Goal: Task Accomplishment & Management: Complete application form

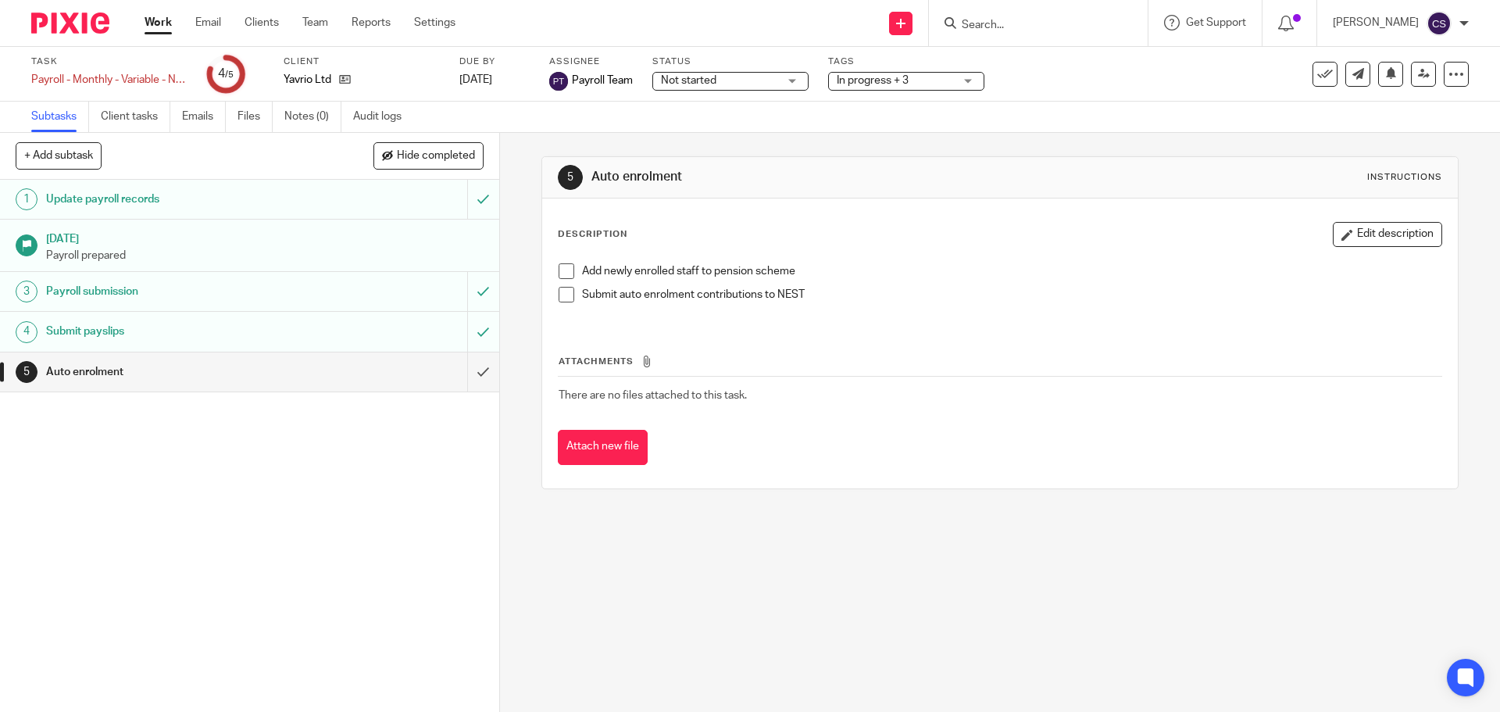
click at [982, 34] on div at bounding box center [1038, 23] width 219 height 46
click at [983, 23] on input "Search" at bounding box center [1030, 26] width 141 height 14
type input "hazzard"
click at [1013, 62] on link at bounding box center [1054, 60] width 194 height 23
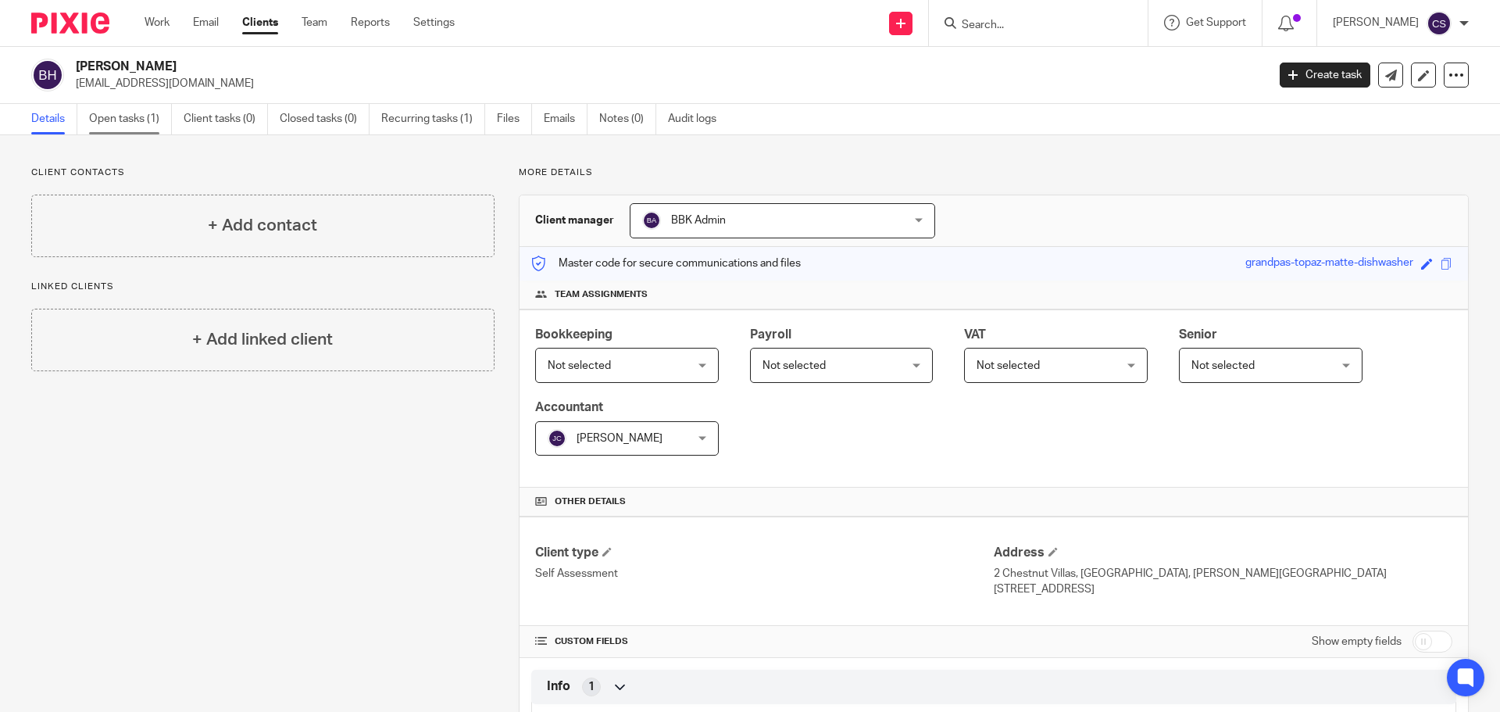
click at [138, 116] on link "Open tasks (1)" at bounding box center [130, 119] width 83 height 30
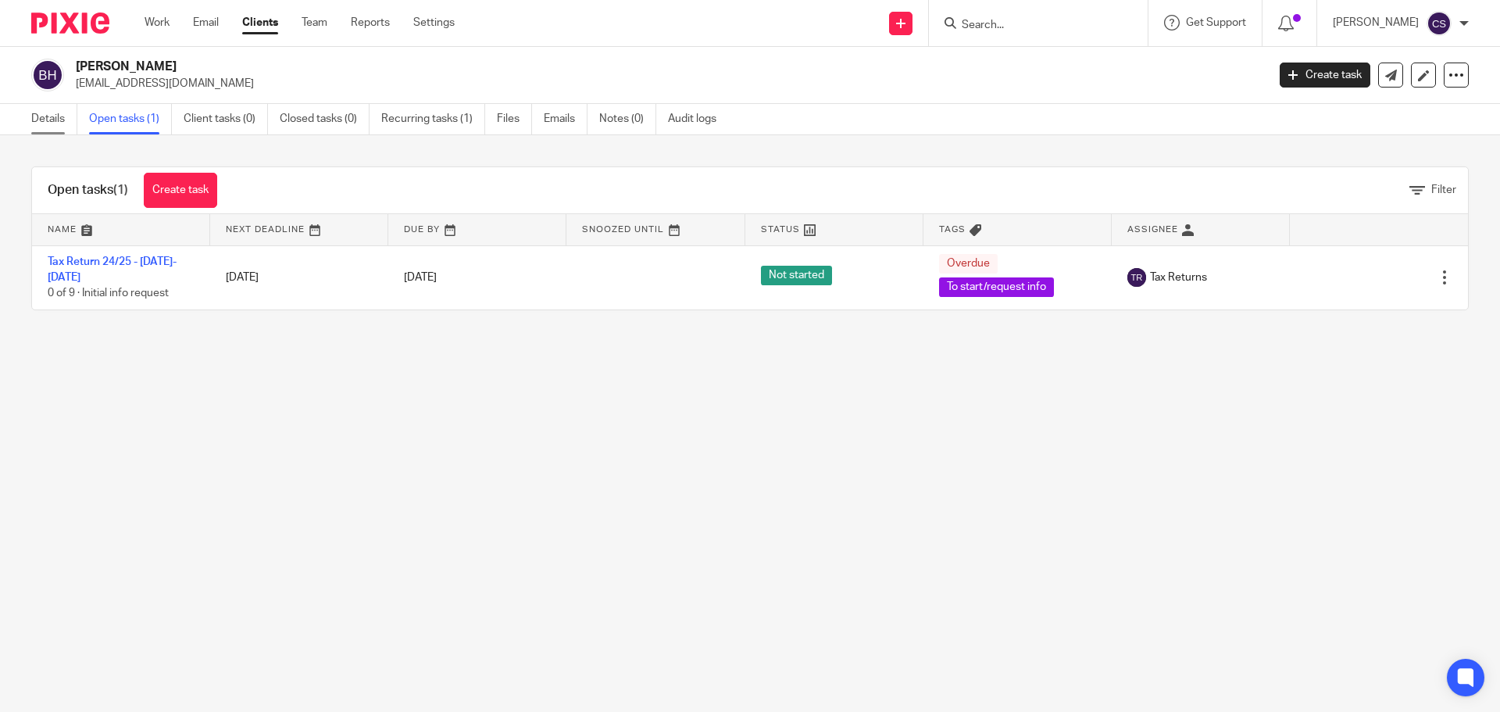
click at [44, 115] on link "Details" at bounding box center [54, 119] width 46 height 30
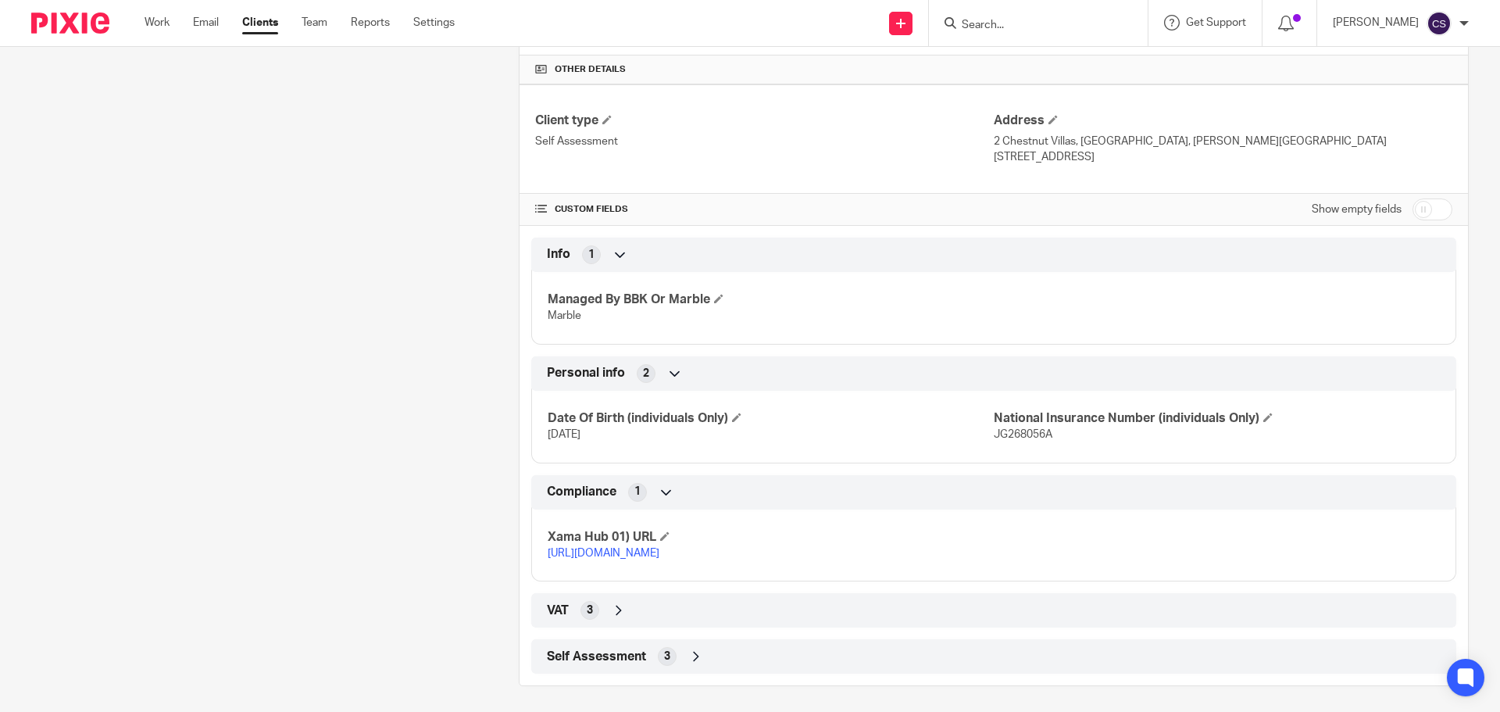
scroll to position [454, 0]
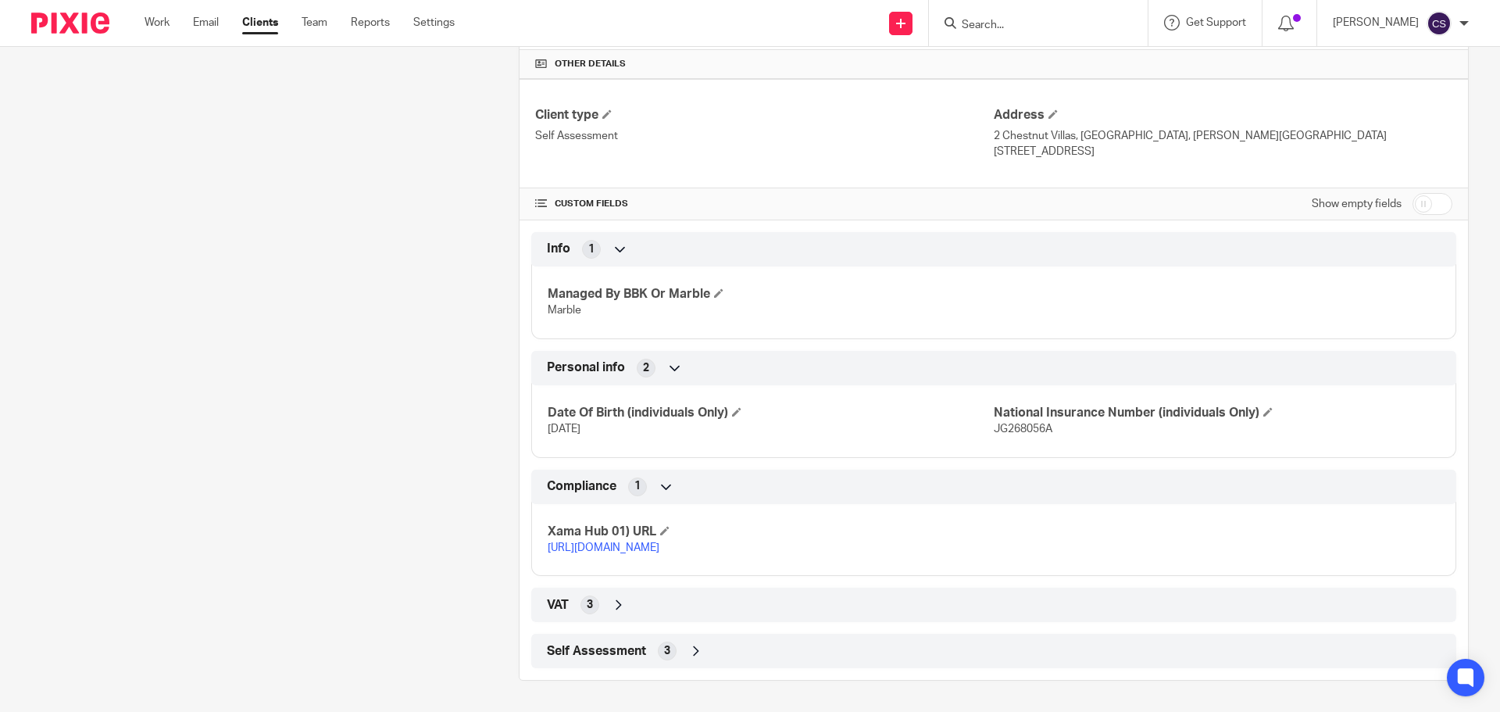
click at [660, 542] on link "https://platform.xamatech.com/portal/crm/clients/92cc4dd0-71ca-11ef-a433-0f7771…" at bounding box center [604, 547] width 112 height 11
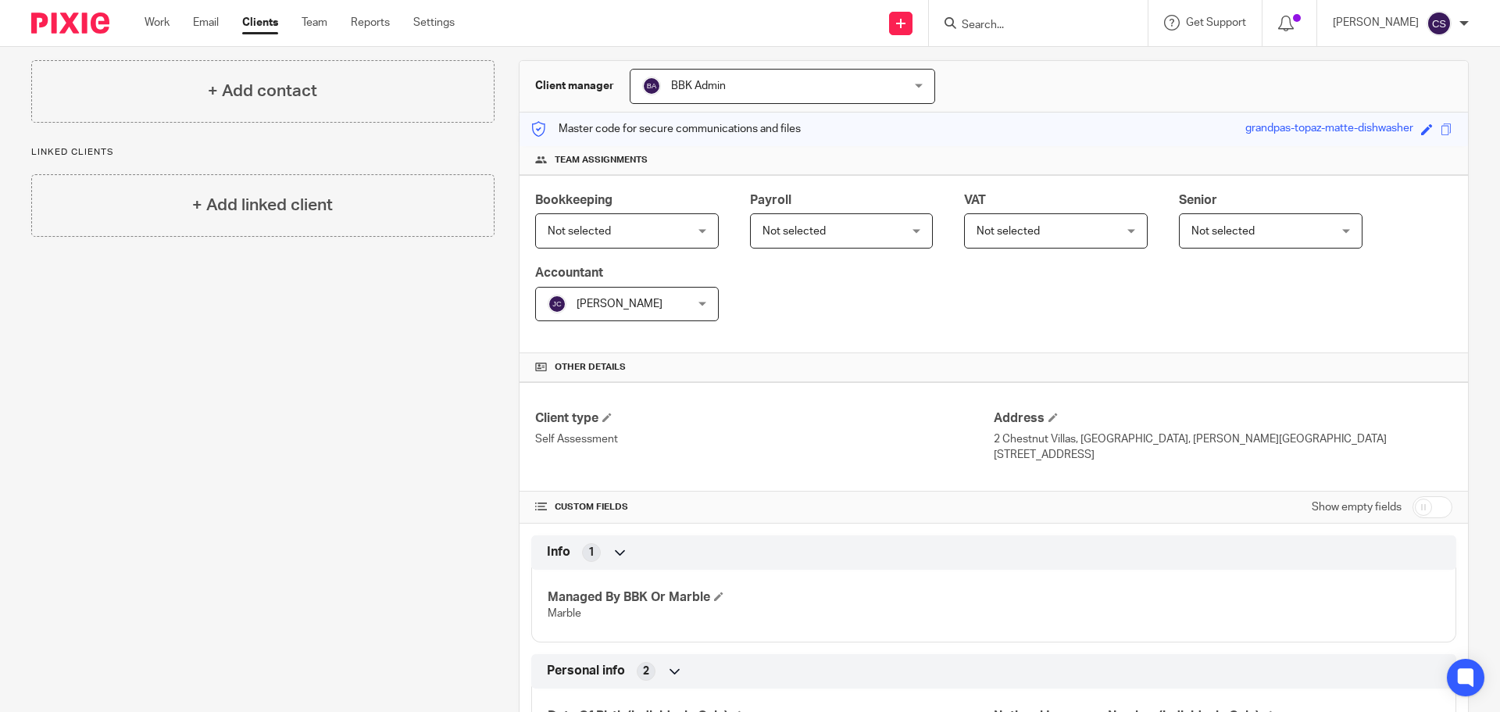
scroll to position [0, 0]
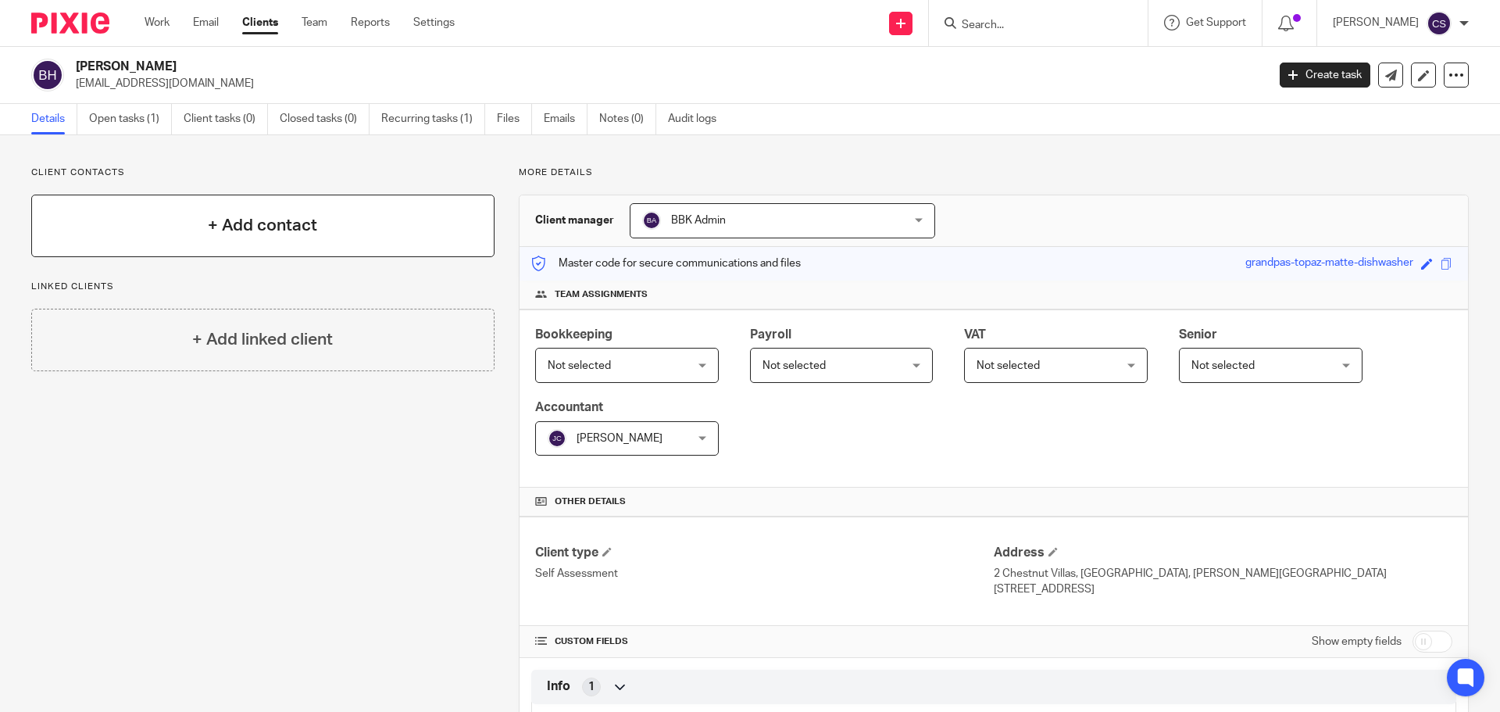
click at [276, 221] on h4 "+ Add contact" at bounding box center [262, 225] width 109 height 24
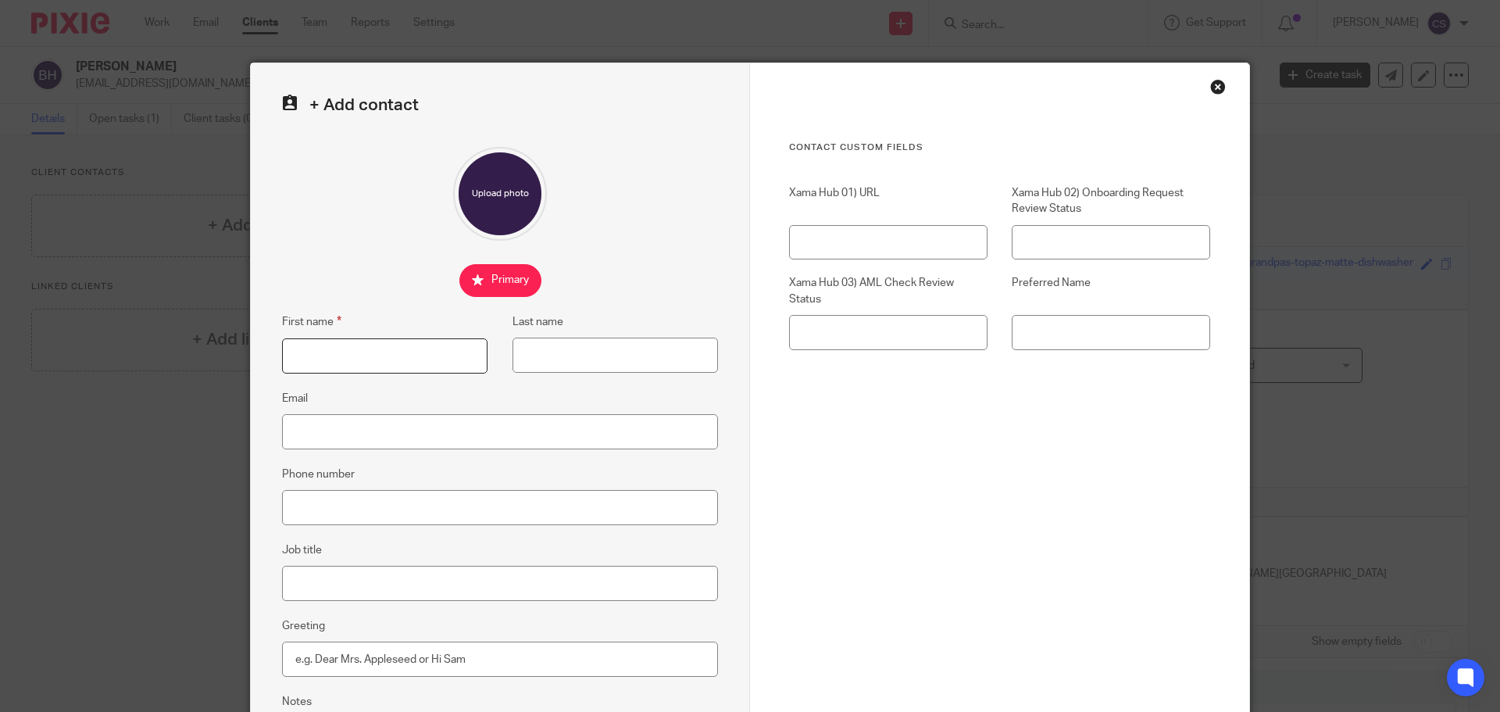
click at [389, 347] on input "First name" at bounding box center [385, 355] width 206 height 35
type input "Ben"
type input "Hazzard"
click at [388, 435] on input "Email" at bounding box center [500, 431] width 436 height 35
type input "fayepain@hotmail.co.uk"
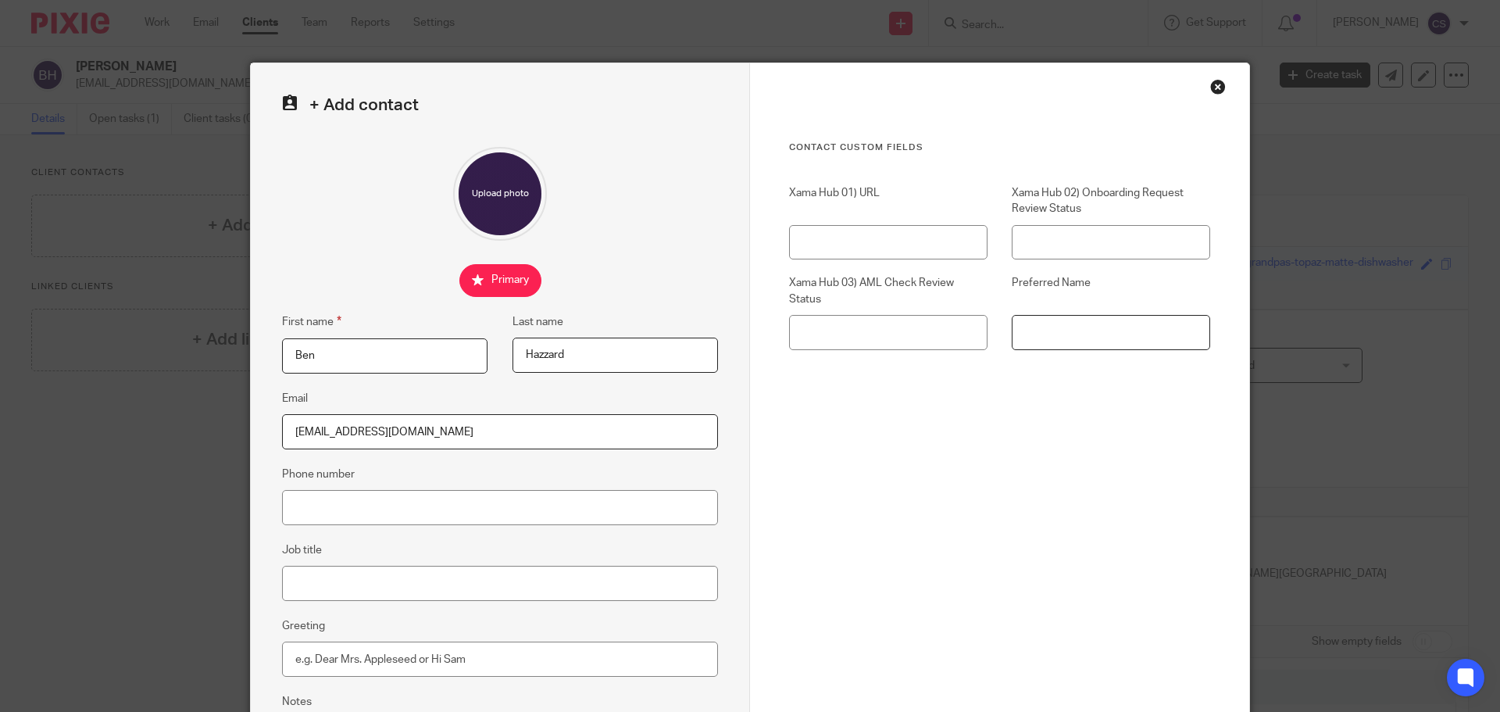
click at [1039, 336] on input "Preferred Name" at bounding box center [1111, 332] width 199 height 35
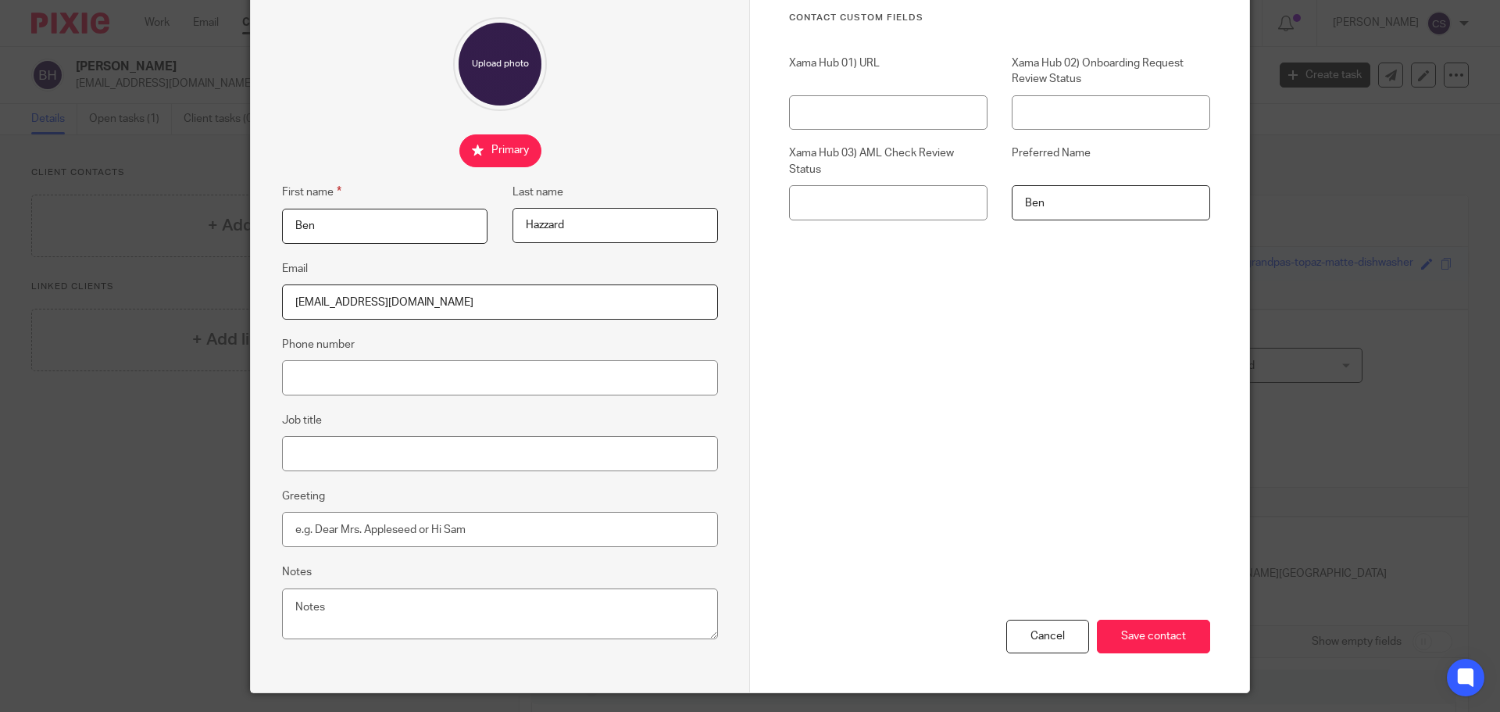
scroll to position [173, 0]
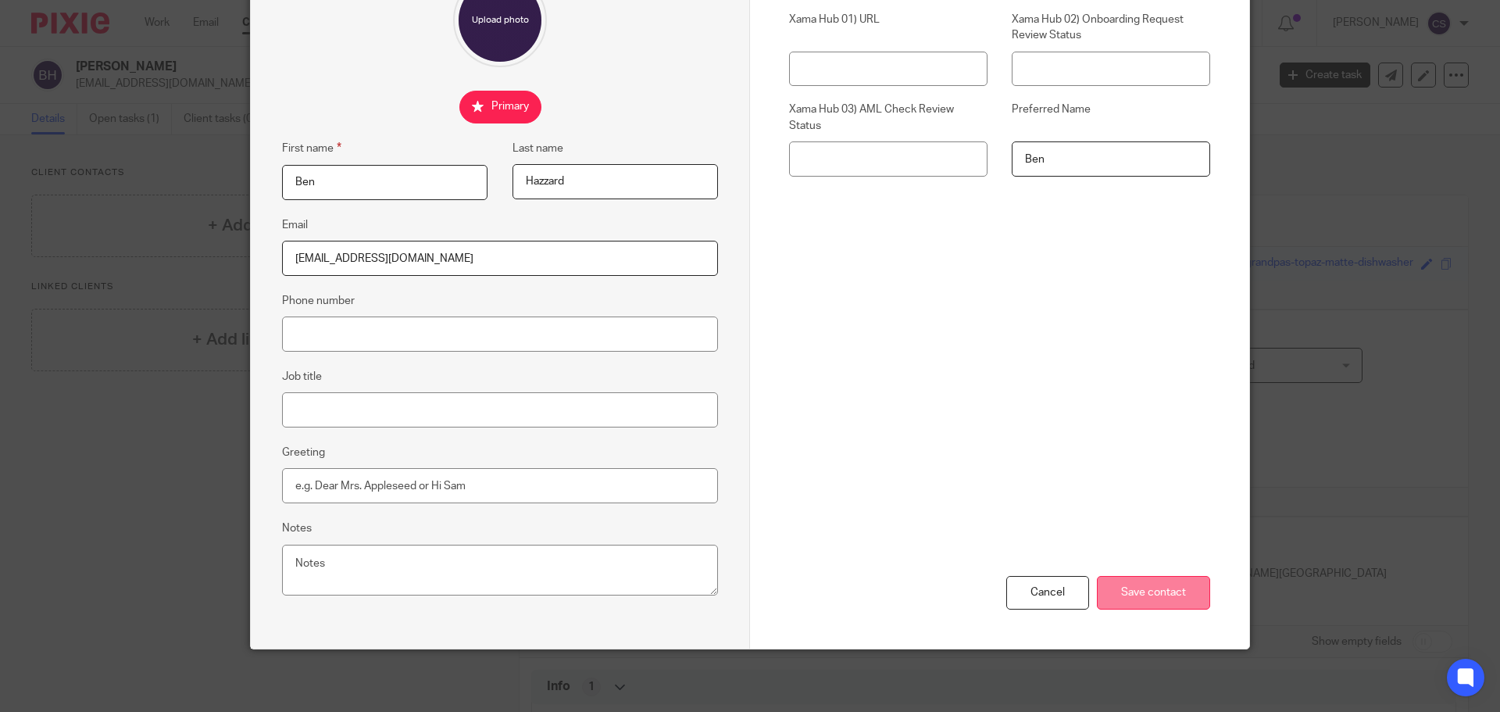
type input "Ben"
click at [1151, 588] on input "Save contact" at bounding box center [1153, 593] width 113 height 34
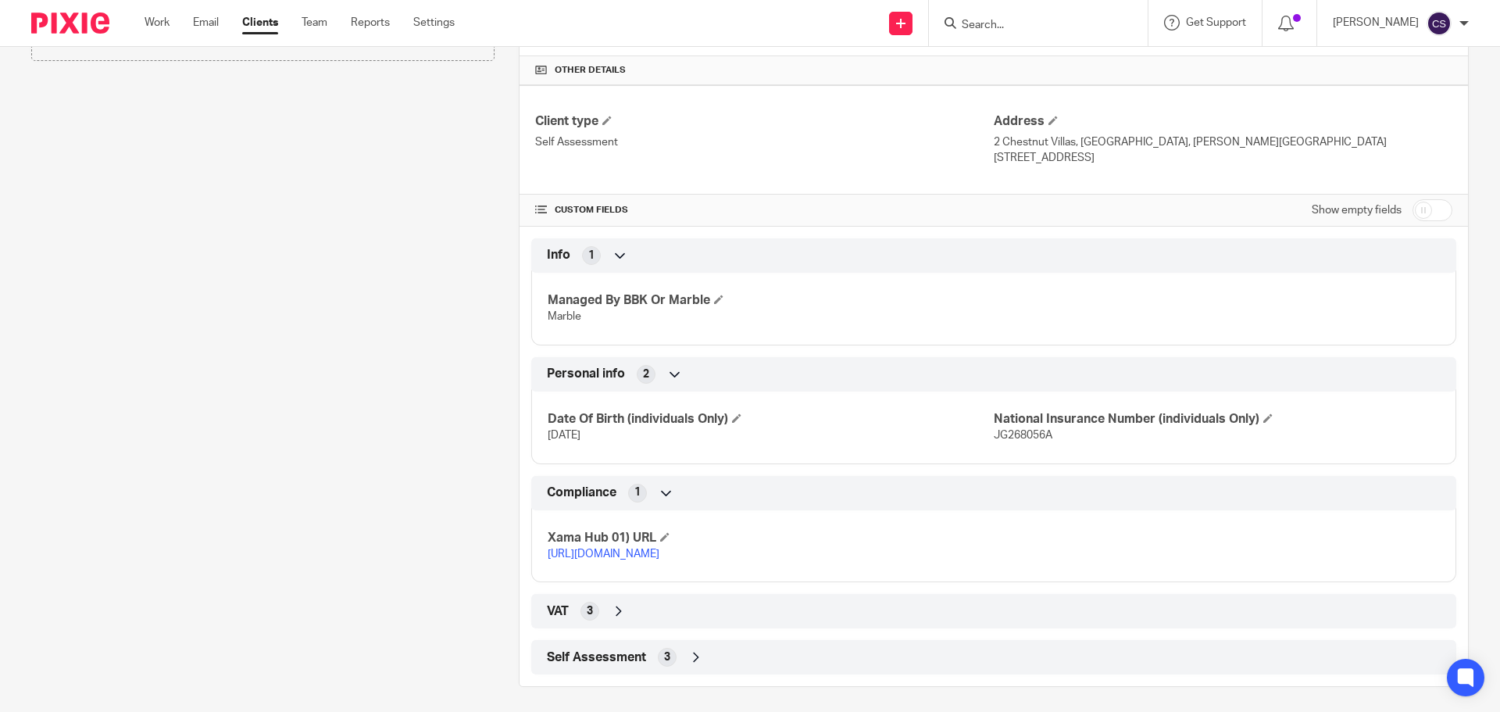
scroll to position [454, 0]
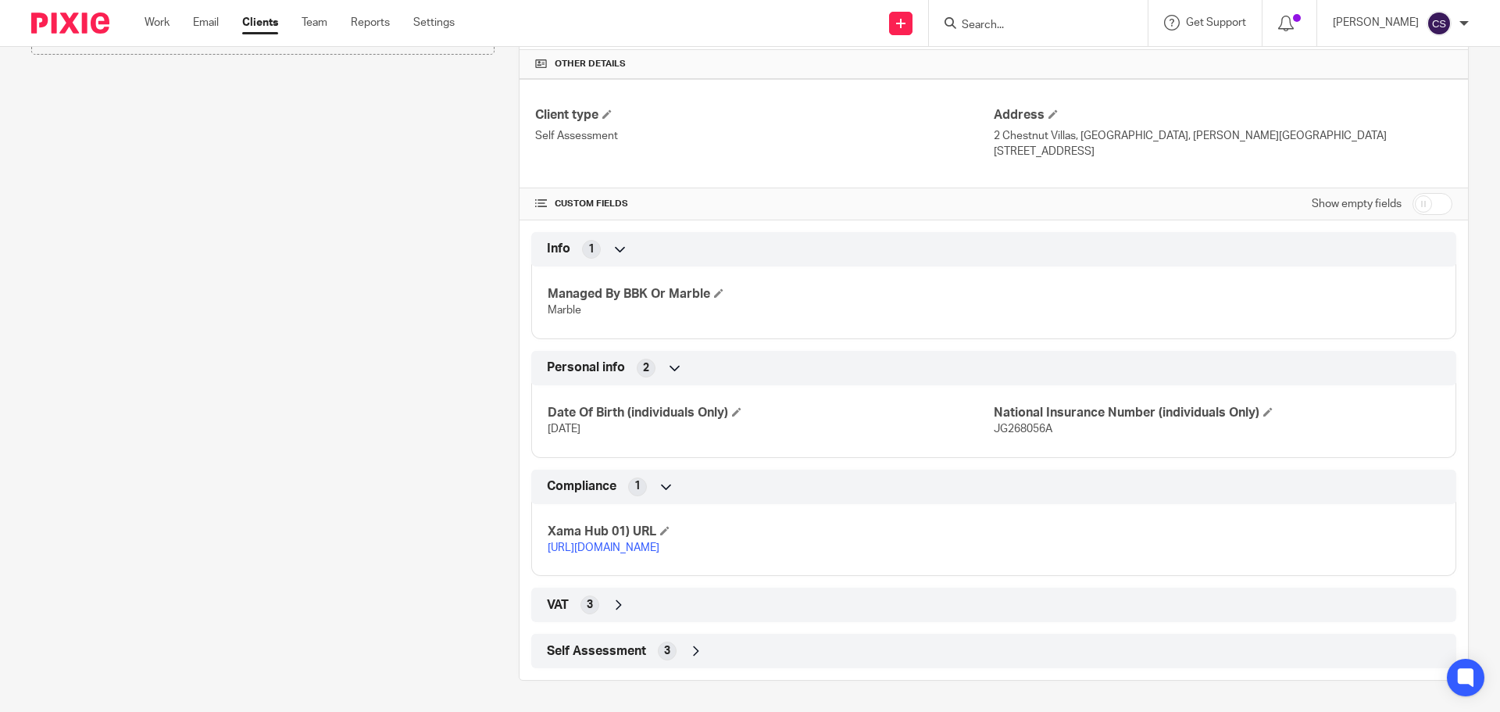
drag, startPoint x: 692, startPoint y: 650, endPoint x: 715, endPoint y: 641, distance: 25.3
click at [692, 650] on icon at bounding box center [697, 651] width 16 height 16
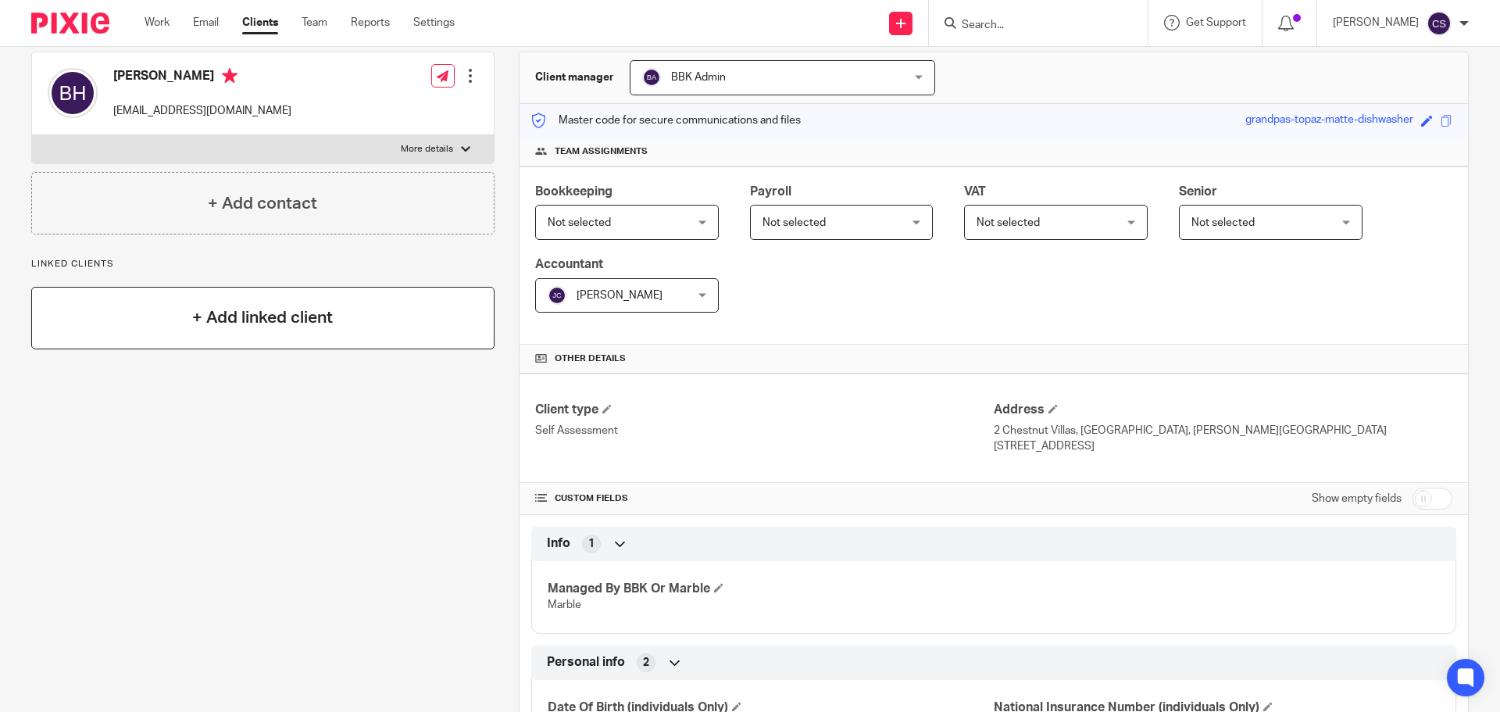
scroll to position [0, 0]
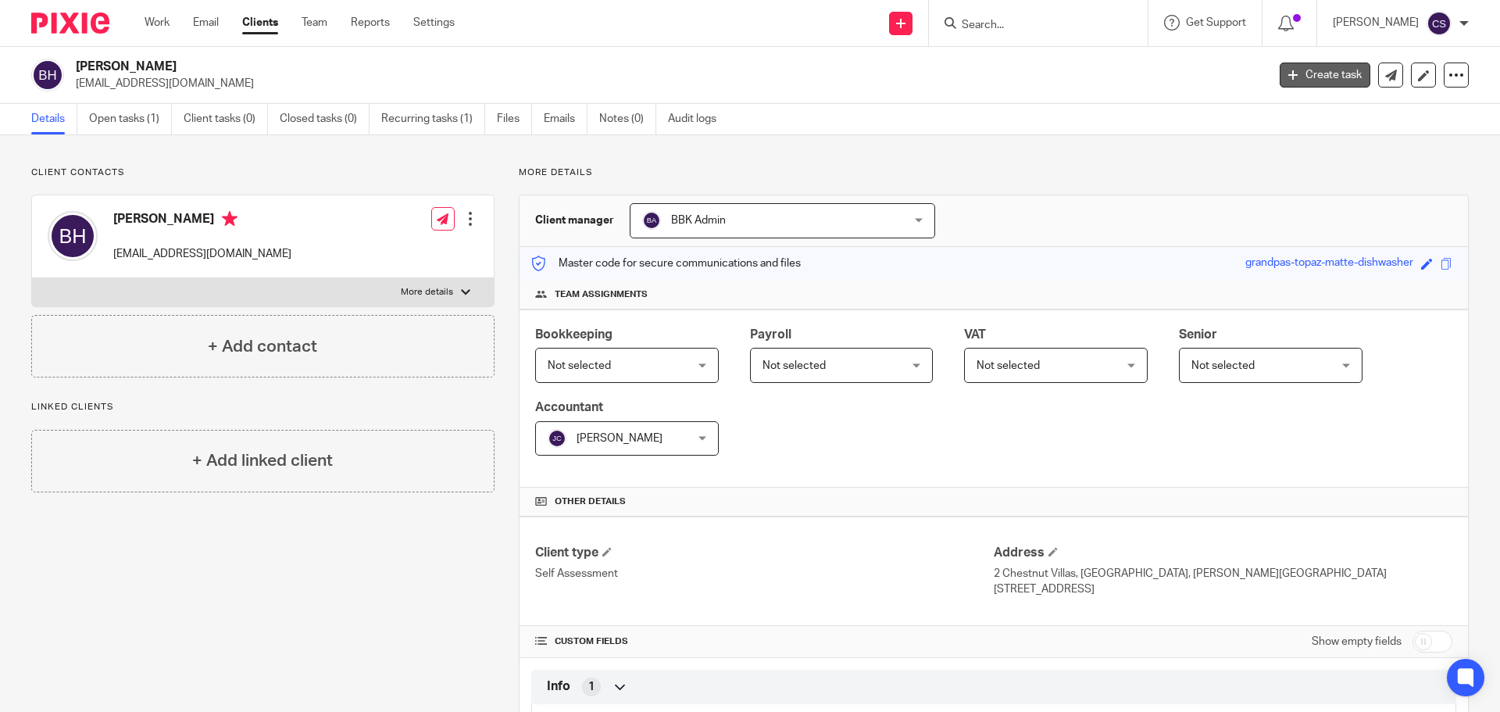
click at [1321, 70] on link "Create task" at bounding box center [1325, 75] width 91 height 25
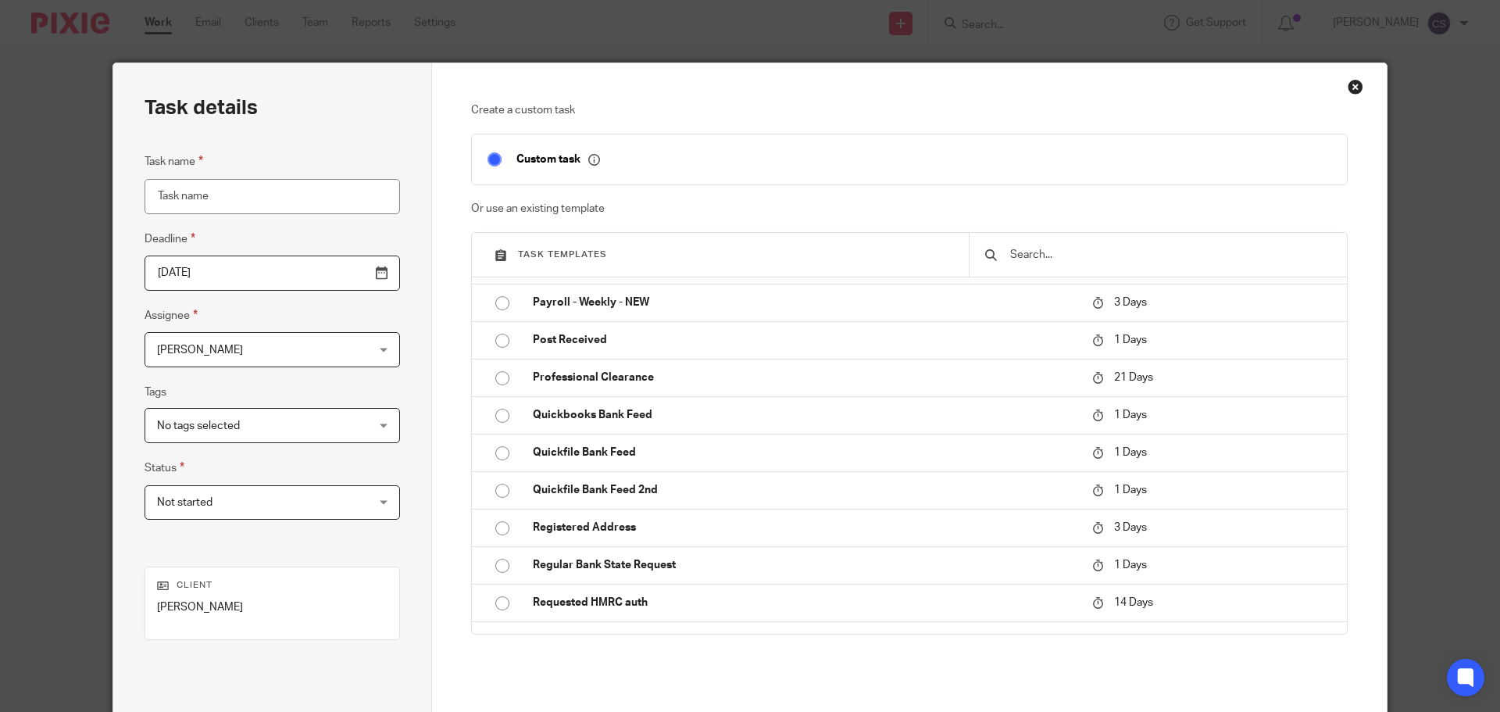
scroll to position [860, 0]
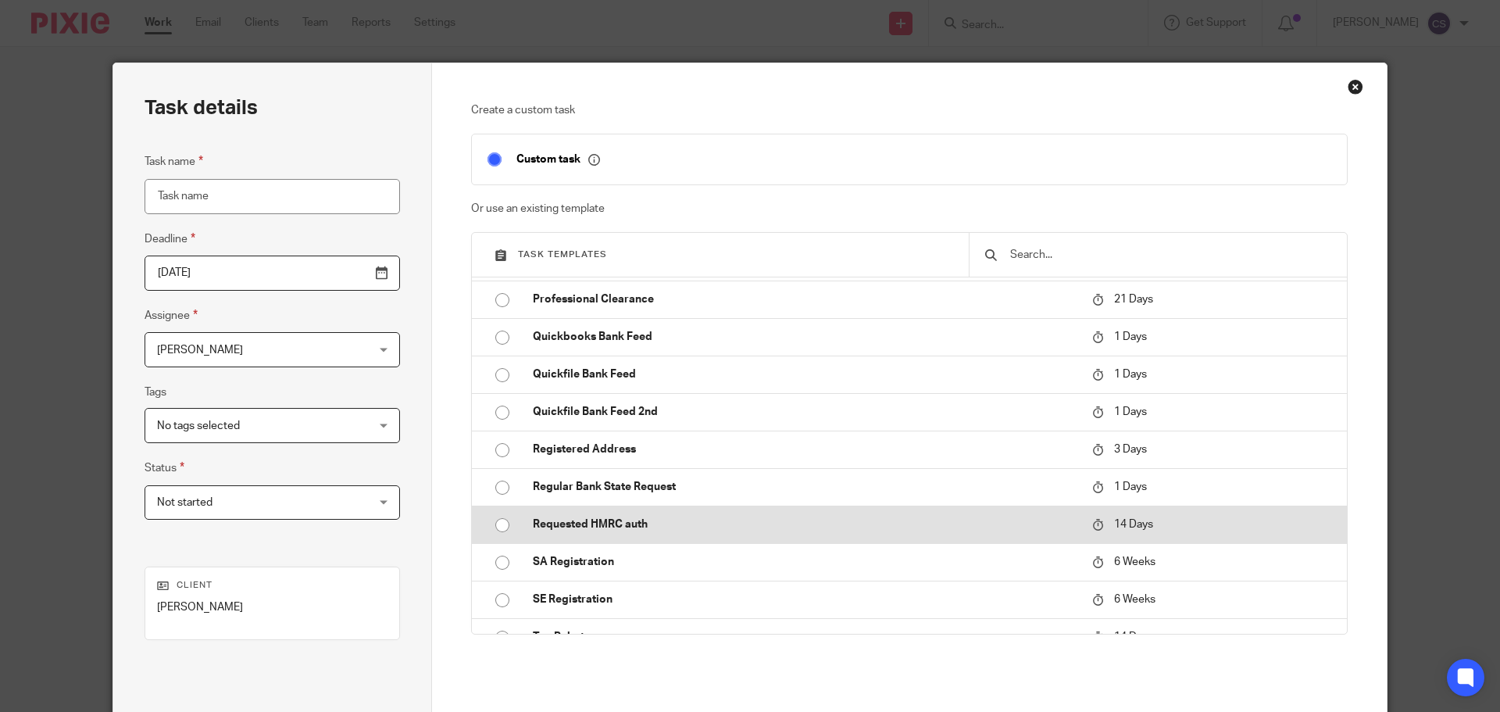
click at [606, 526] on p "Requested HMRC auth" at bounding box center [805, 525] width 544 height 16
type input "2025-10-10"
type input "Requested HMRC auth"
checkbox input "false"
radio input "true"
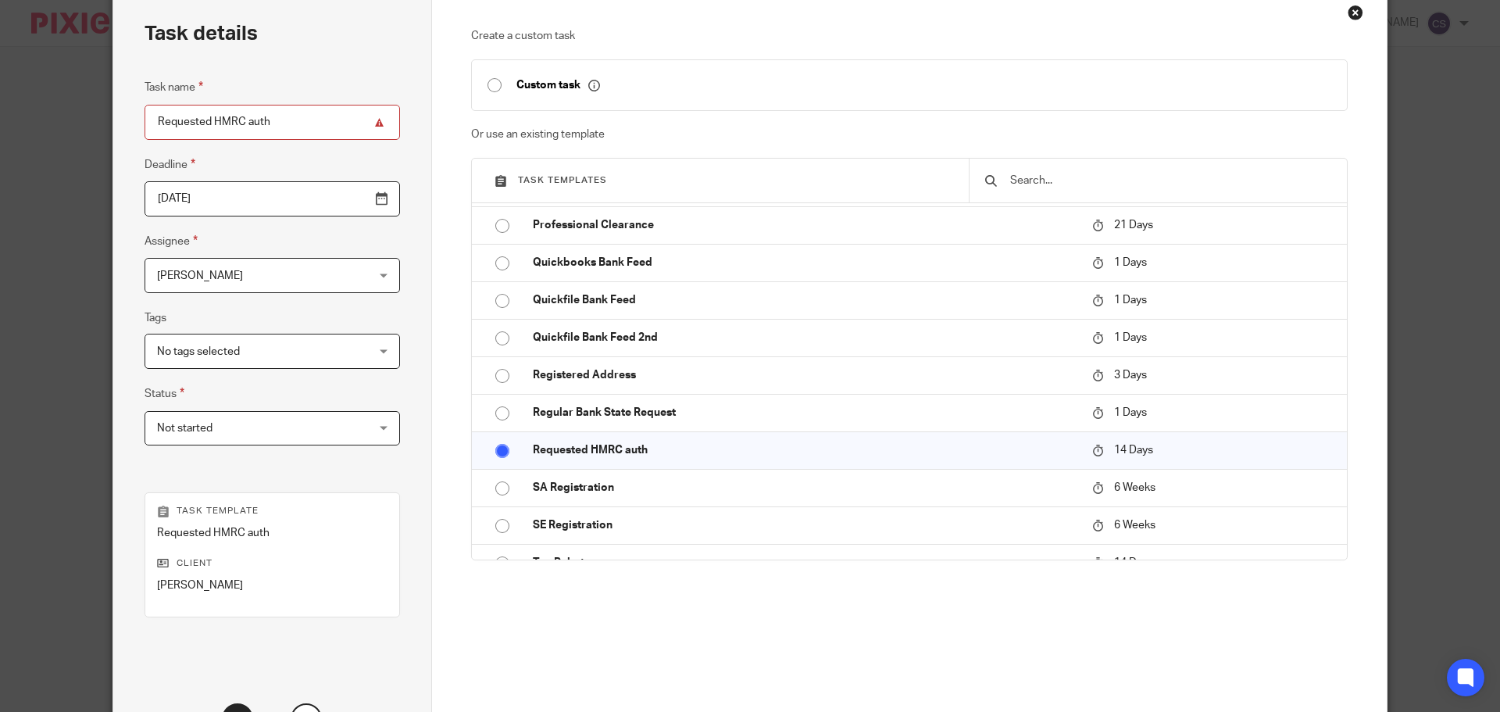
scroll to position [156, 0]
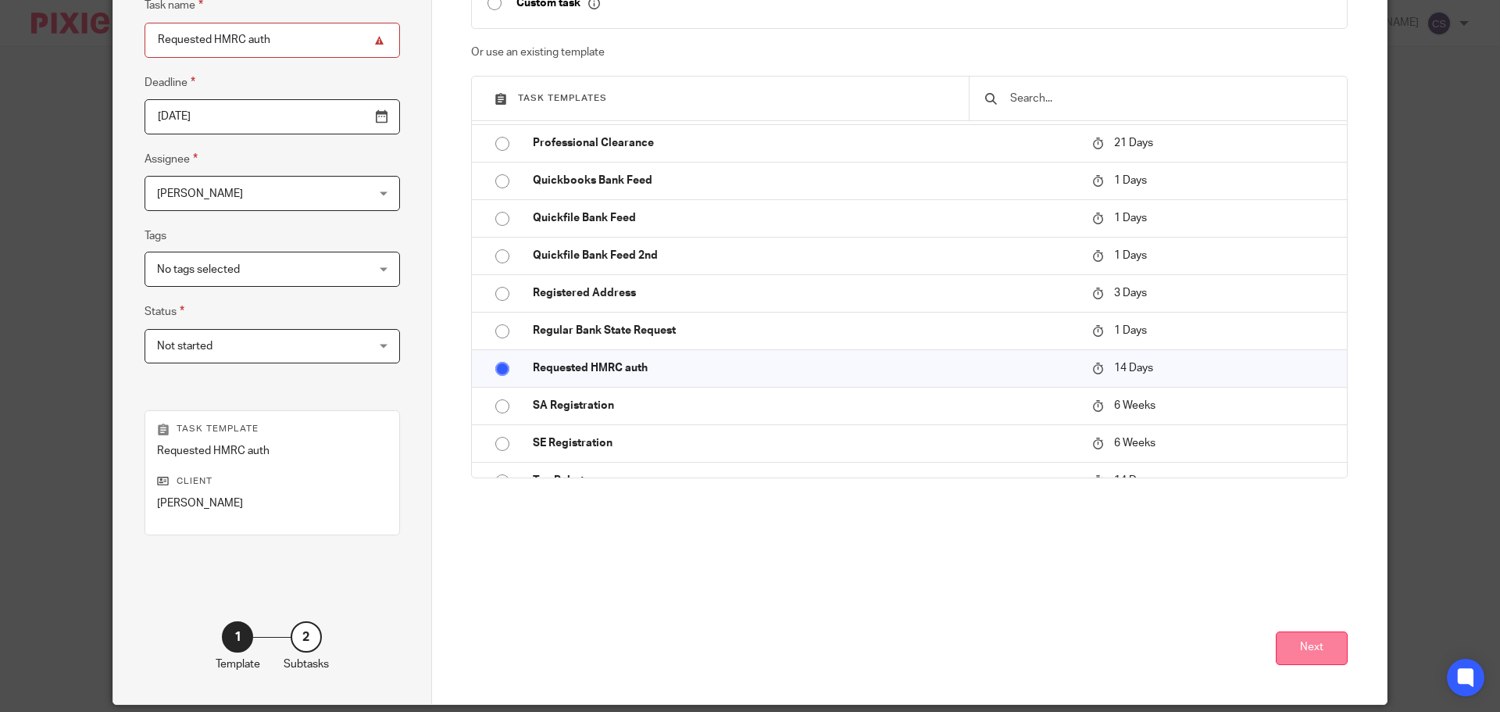
click at [1296, 657] on button "Next" at bounding box center [1312, 648] width 72 height 34
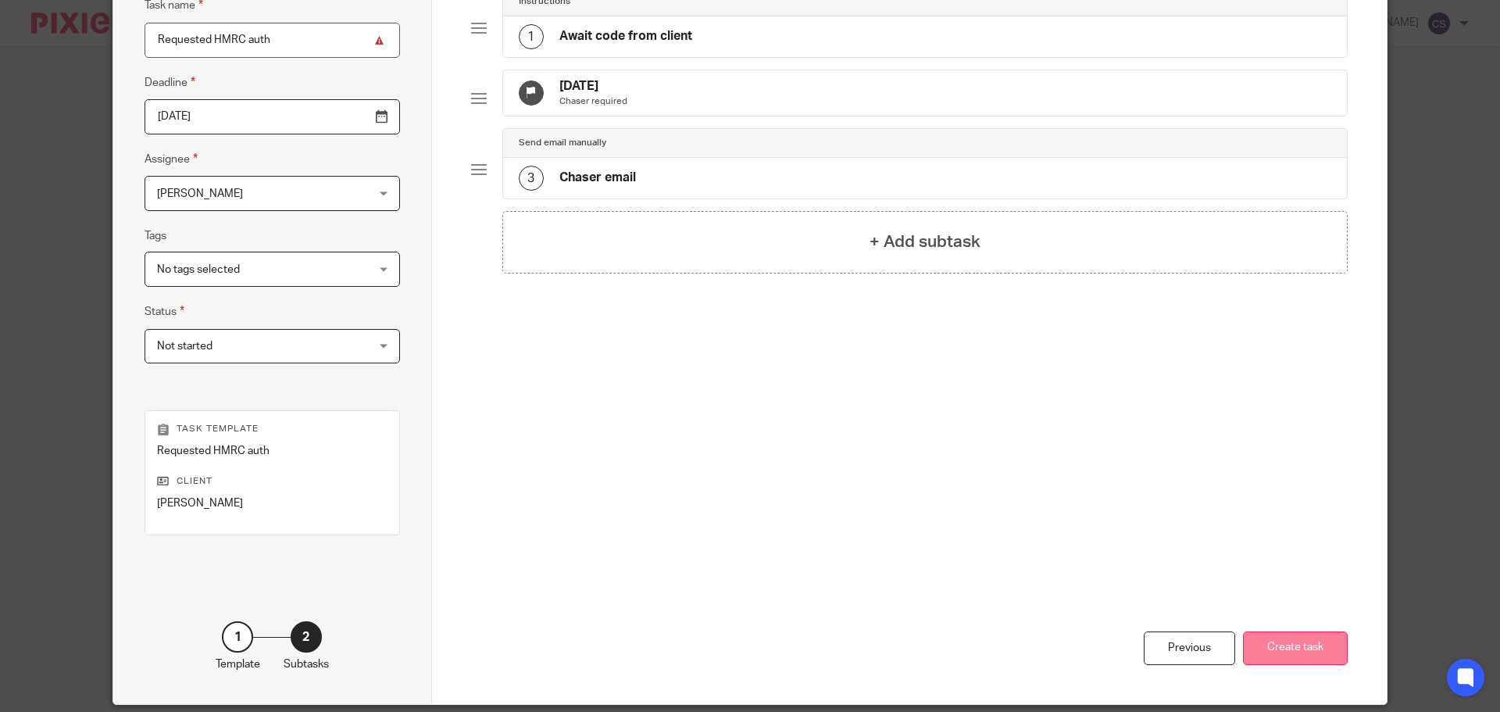
click at [1281, 651] on button "Create task" at bounding box center [1295, 648] width 105 height 34
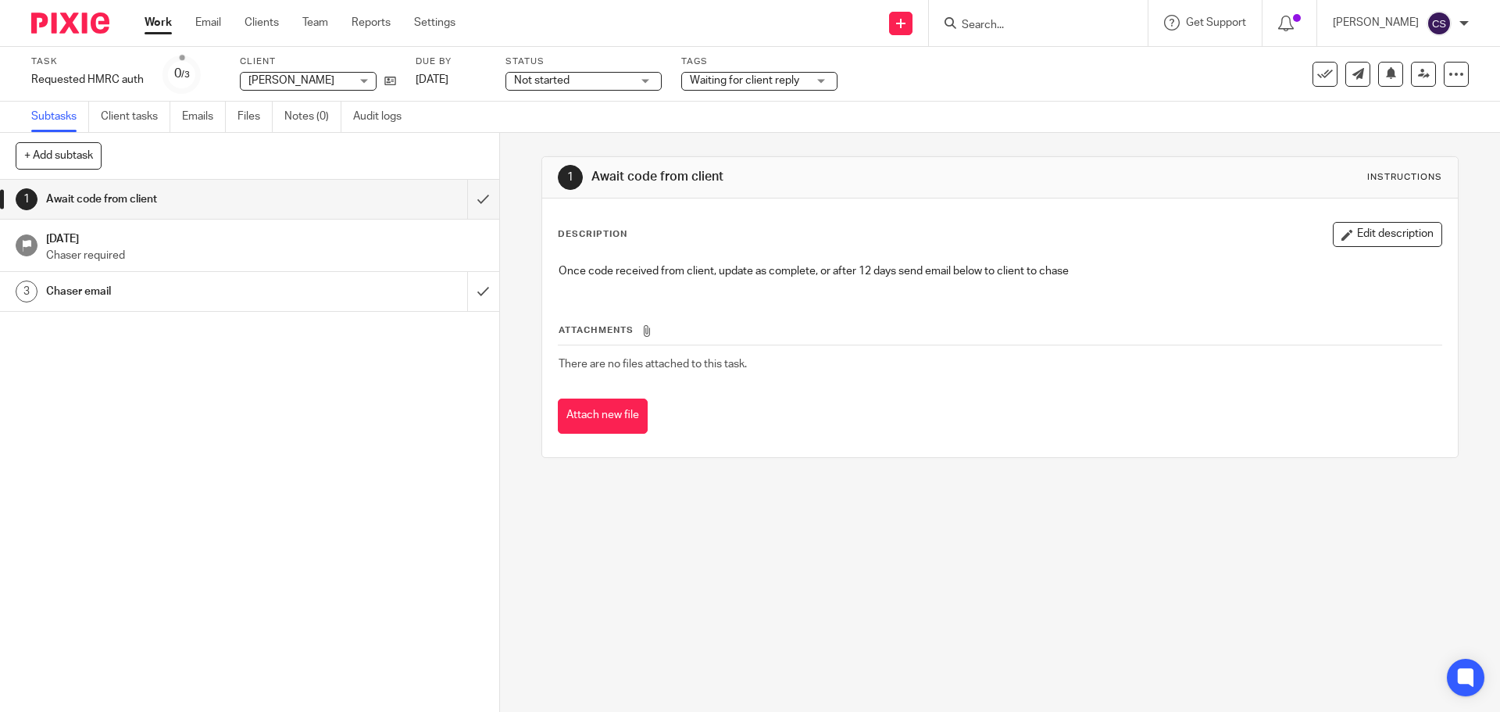
click at [1004, 25] on input "Search" at bounding box center [1030, 26] width 141 height 14
type input "baggott"
click at [1020, 54] on link at bounding box center [1061, 60] width 209 height 23
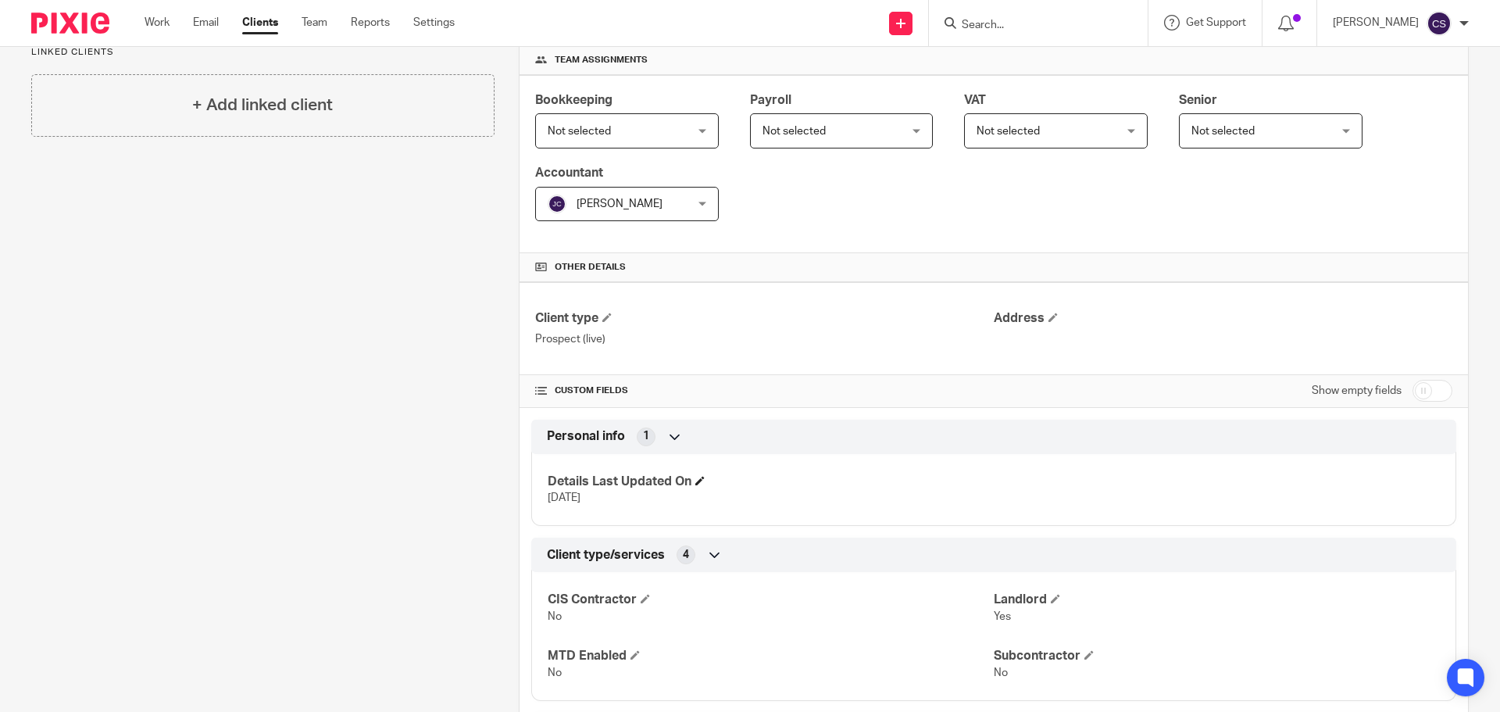
scroll to position [448, 0]
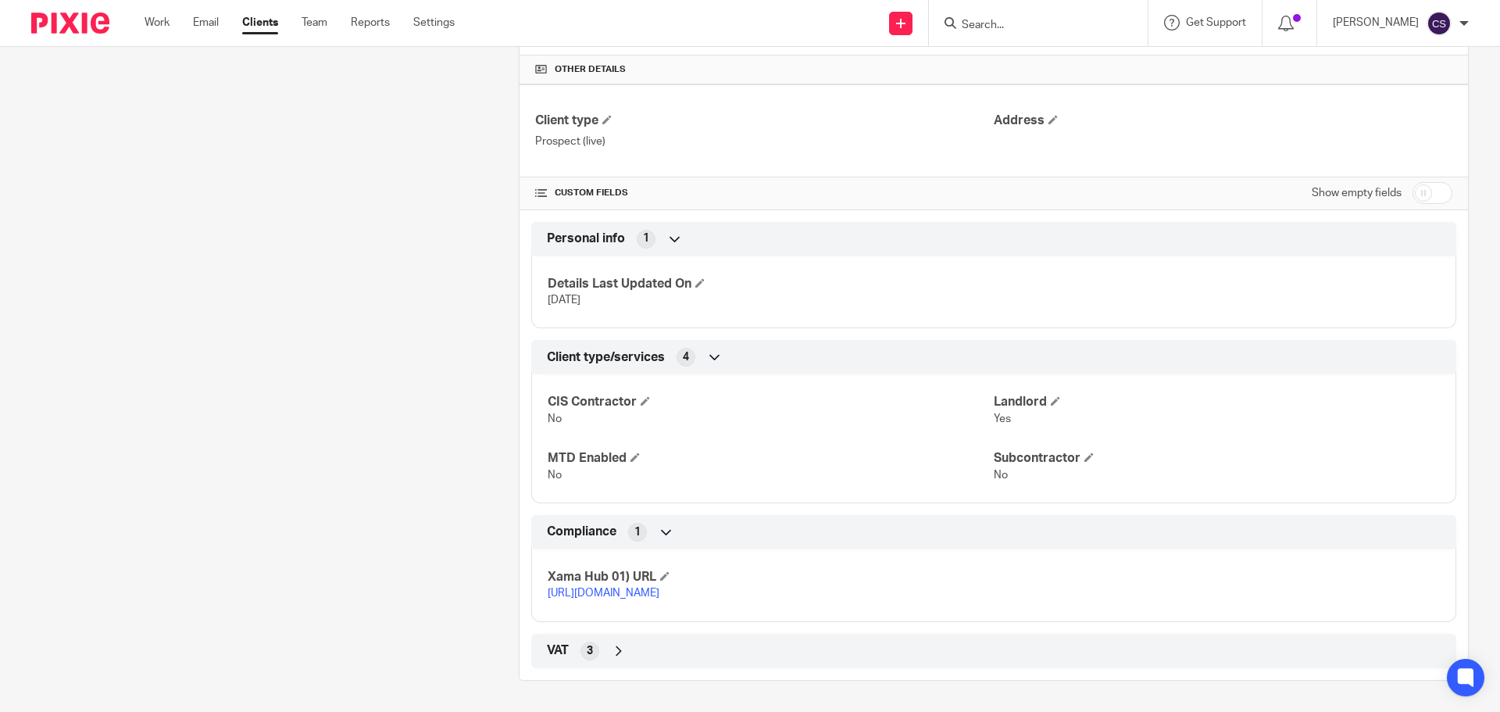
click at [660, 588] on link "[URL][DOMAIN_NAME]" at bounding box center [604, 593] width 112 height 11
